Goal: Use online tool/utility: Utilize a website feature to perform a specific function

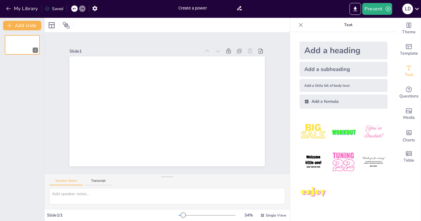
click at [189, 9] on input "Create a power" at bounding box center [208, 8] width 58 height 9
click at [200, 9] on input "e a power" at bounding box center [208, 8] width 58 height 9
type input "e"
type input "create a powerpoint on this case"
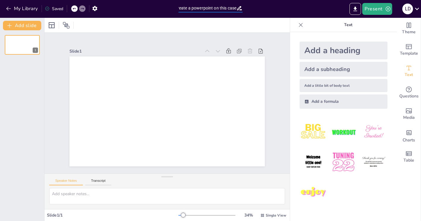
scroll to position [0, 0]
click at [403, 47] on div "Template" at bounding box center [409, 49] width 24 height 21
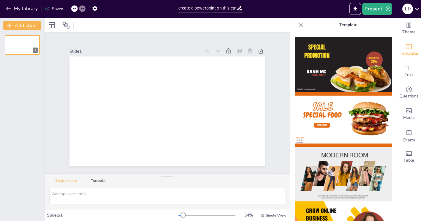
click at [326, 23] on p "Template" at bounding box center [349, 25] width 86 height 14
click at [355, 23] on p "Template" at bounding box center [349, 25] width 86 height 14
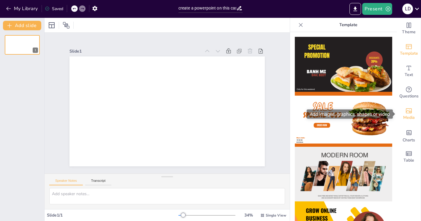
click at [408, 112] on icon "Add images, graphics, shapes or video" at bounding box center [408, 110] width 7 height 7
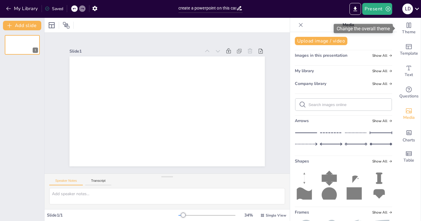
click at [361, 28] on div "Change the overall theme" at bounding box center [363, 28] width 59 height 9
click at [241, 10] on icon at bounding box center [239, 8] width 5 height 4
drag, startPoint x: 179, startPoint y: 7, endPoint x: 268, endPoint y: 10, distance: 88.9
click at [268, 10] on div "My Library Saved create a powerpoint on this case Present [PERSON_NAME]" at bounding box center [210, 9] width 421 height 18
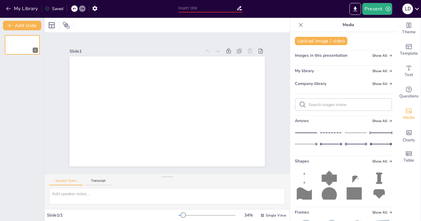
scroll to position [0, 0]
click at [29, 26] on button "Add slide" at bounding box center [22, 26] width 38 height 10
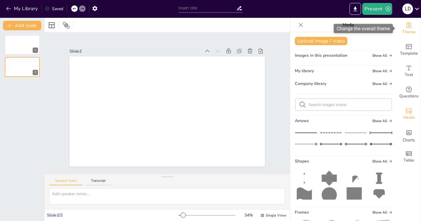
click at [407, 28] on icon "Change the overall theme" at bounding box center [408, 25] width 7 height 7
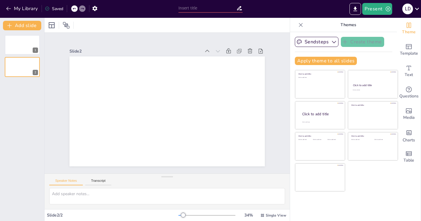
click at [379, 177] on div "Click to add title Click to add text Click to add title Click to add text Click…" at bounding box center [346, 131] width 103 height 122
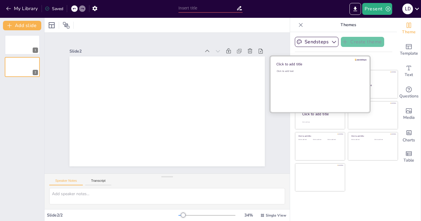
click at [311, 90] on div "Click to add text" at bounding box center [319, 88] width 85 height 37
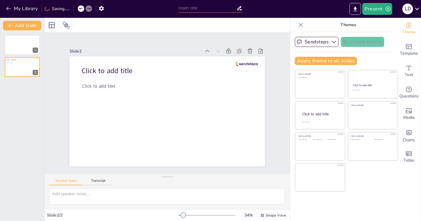
click at [381, 174] on div "Click to add title Click to add text Click to add title Click to add text Click…" at bounding box center [346, 131] width 103 height 122
click at [410, 52] on span "Template" at bounding box center [409, 53] width 18 height 7
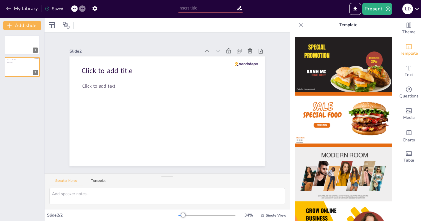
click at [402, 175] on div "Theme Template Text Questions Media Charts Table" at bounding box center [409, 119] width 24 height 203
drag, startPoint x: 378, startPoint y: 36, endPoint x: 388, endPoint y: 234, distance: 198.4
click at [388, 221] on html "My Library Saved Present [PERSON_NAME] Document fonts Akatab Recently used Akat…" at bounding box center [210, 110] width 421 height 221
click at [23, 10] on button "My Library" at bounding box center [22, 9] width 36 height 10
